Goal: Task Accomplishment & Management: Use online tool/utility

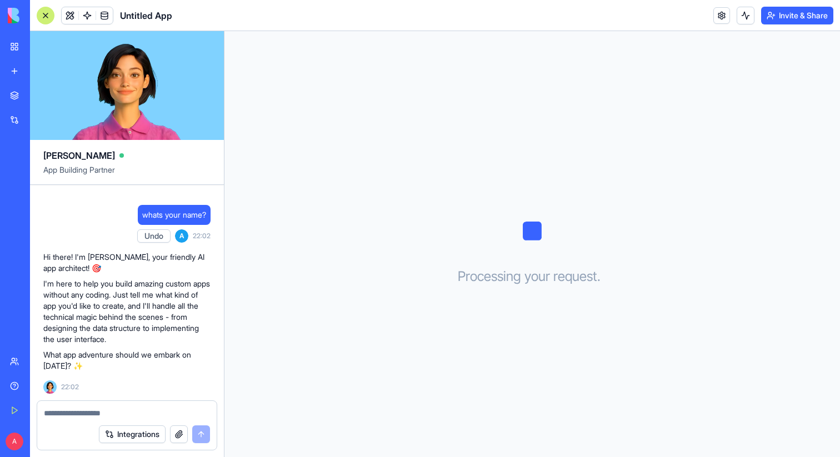
click at [21, 51] on link "My Workspace" at bounding box center [25, 47] width 44 height 22
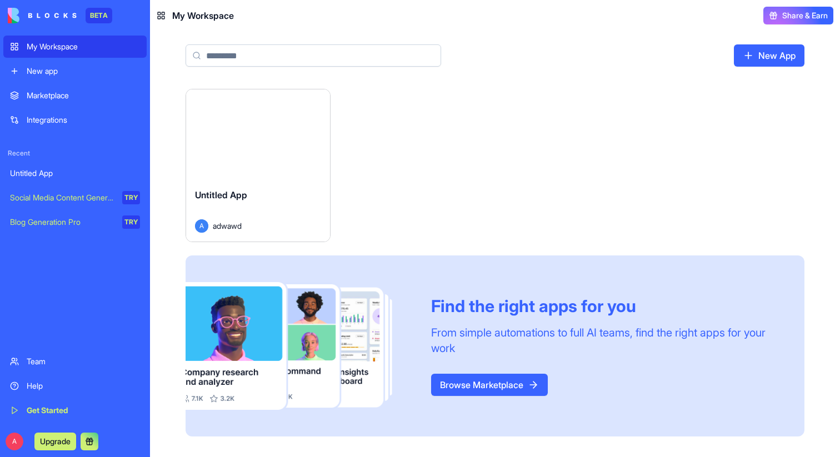
click at [302, 161] on div "Launch" at bounding box center [258, 134] width 144 height 90
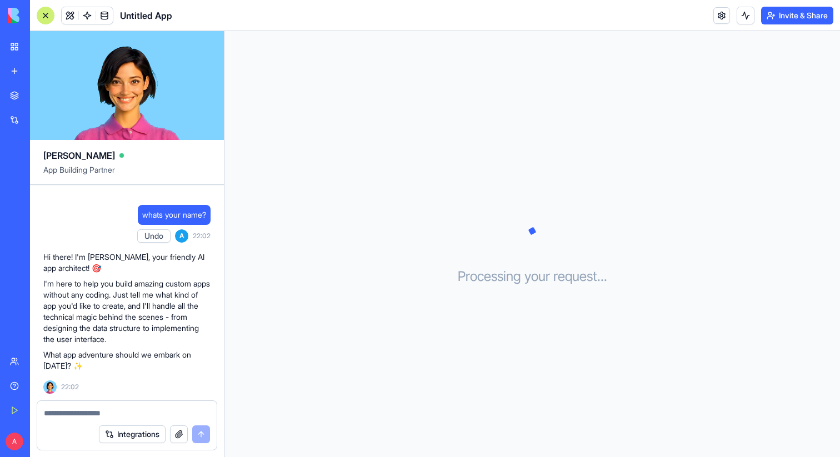
click at [23, 47] on link "My Workspace" at bounding box center [25, 47] width 44 height 22
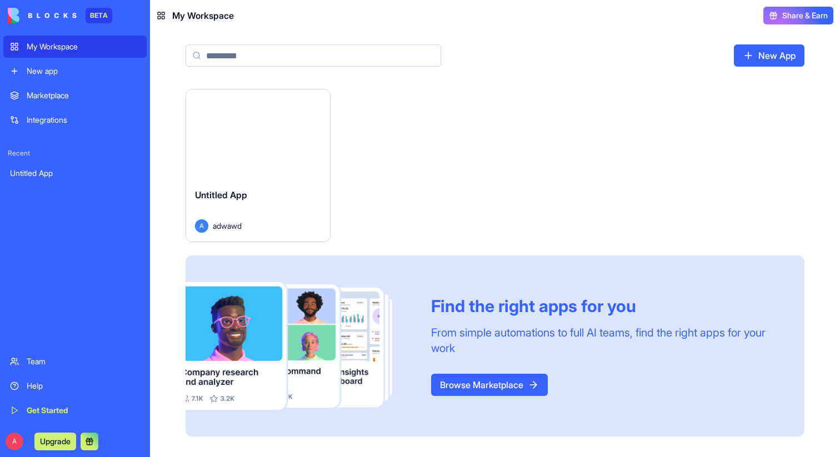
click at [277, 162] on div "Launch" at bounding box center [258, 134] width 144 height 90
